Goal: Find specific page/section: Find specific page/section

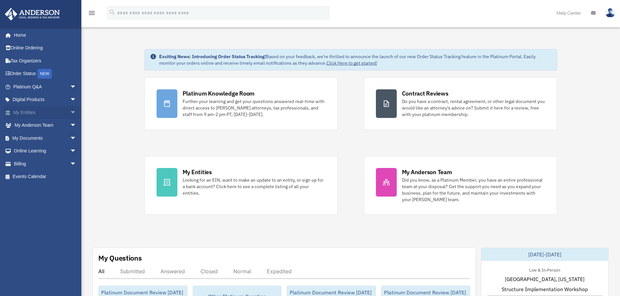
click at [34, 113] on link "My Entities arrow_drop_down" at bounding box center [46, 112] width 82 height 13
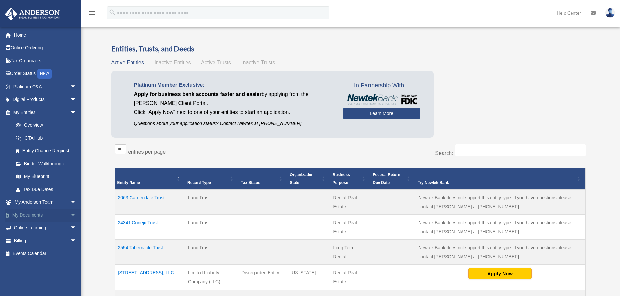
click at [19, 217] on link "My Documents arrow_drop_down" at bounding box center [46, 215] width 82 height 13
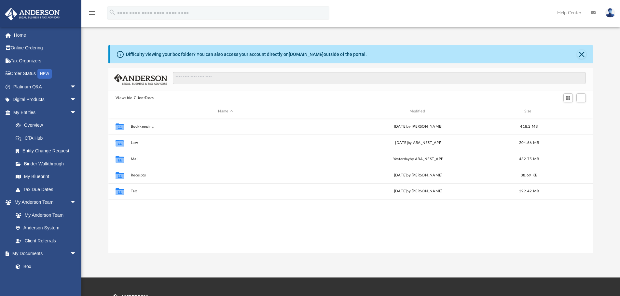
scroll to position [143, 480]
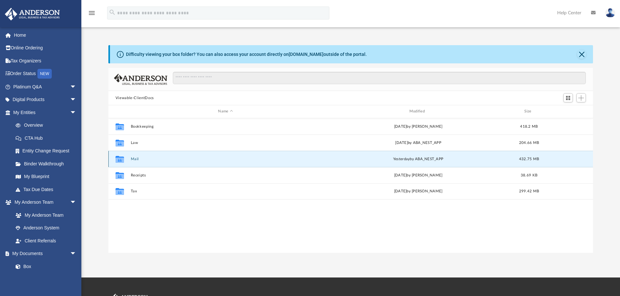
click at [134, 160] on button "Mail" at bounding box center [226, 159] width 190 height 4
click at [135, 158] on button "Mail" at bounding box center [226, 159] width 190 height 4
click at [134, 159] on button "Mail" at bounding box center [226, 159] width 190 height 4
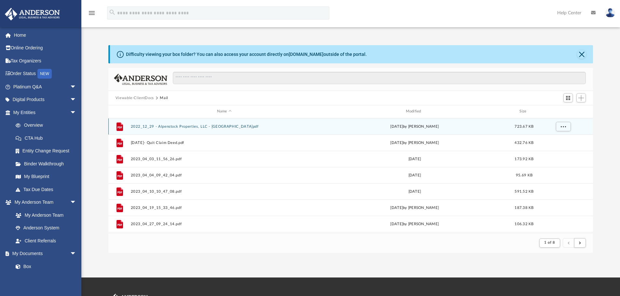
scroll to position [123, 480]
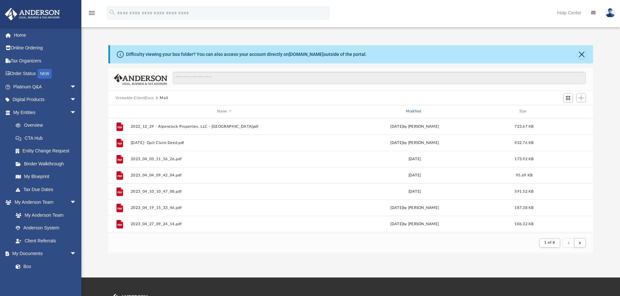
click at [413, 110] on div "Modified" at bounding box center [414, 112] width 187 height 6
click at [417, 113] on div "Modified" at bounding box center [414, 112] width 187 height 6
